Goal: Information Seeking & Learning: Learn about a topic

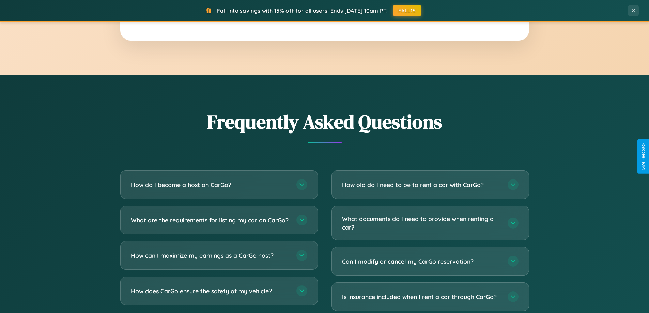
scroll to position [1310, 0]
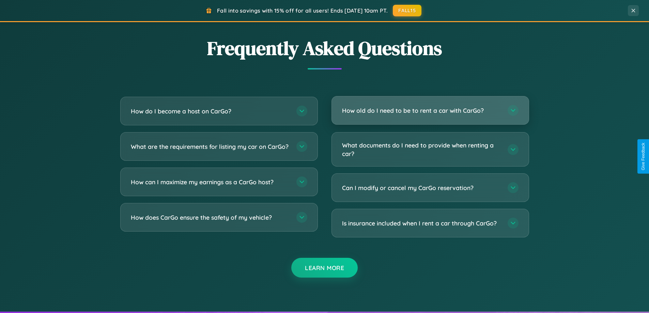
click at [430, 110] on h3 "How old do I need to be to rent a car with CarGo?" at bounding box center [421, 110] width 159 height 9
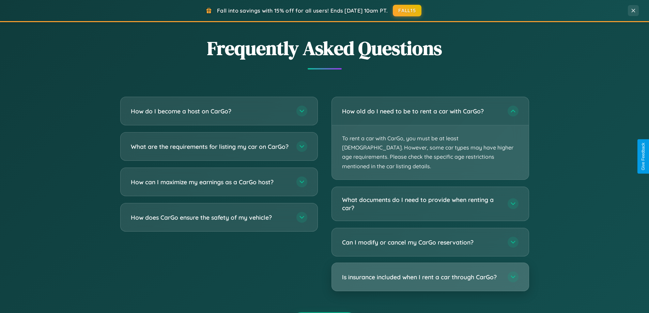
click at [430, 273] on h3 "Is insurance included when I rent a car through CarGo?" at bounding box center [421, 277] width 159 height 9
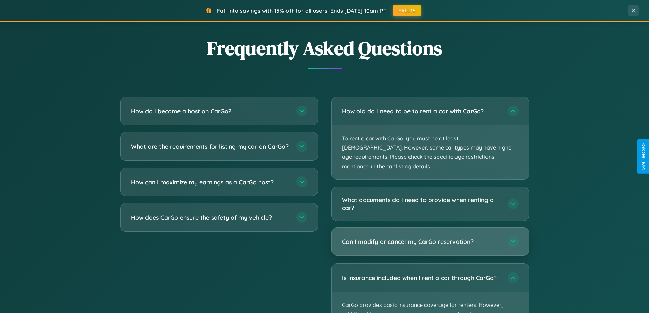
click at [430, 237] on h3 "Can I modify or cancel my CarGo reservation?" at bounding box center [421, 241] width 159 height 9
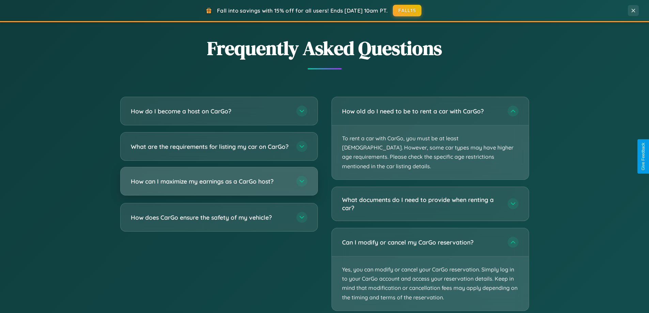
click at [219, 186] on h3 "How can I maximize my earnings as a CarGo host?" at bounding box center [210, 181] width 159 height 9
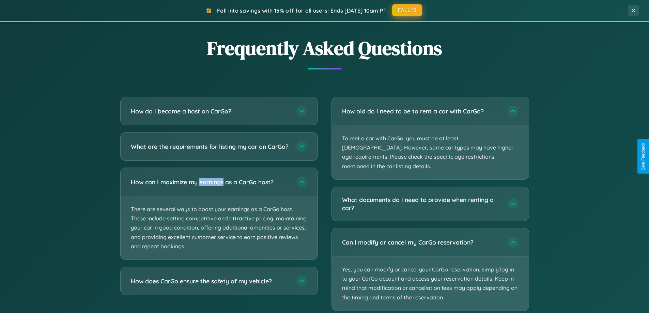
click at [407, 11] on button "FALL15" at bounding box center [407, 10] width 30 height 12
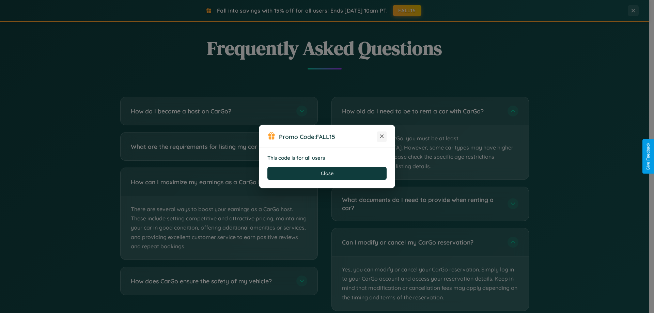
click at [382, 137] on icon at bounding box center [381, 136] width 7 height 7
